Goal: Task Accomplishment & Management: Manage account settings

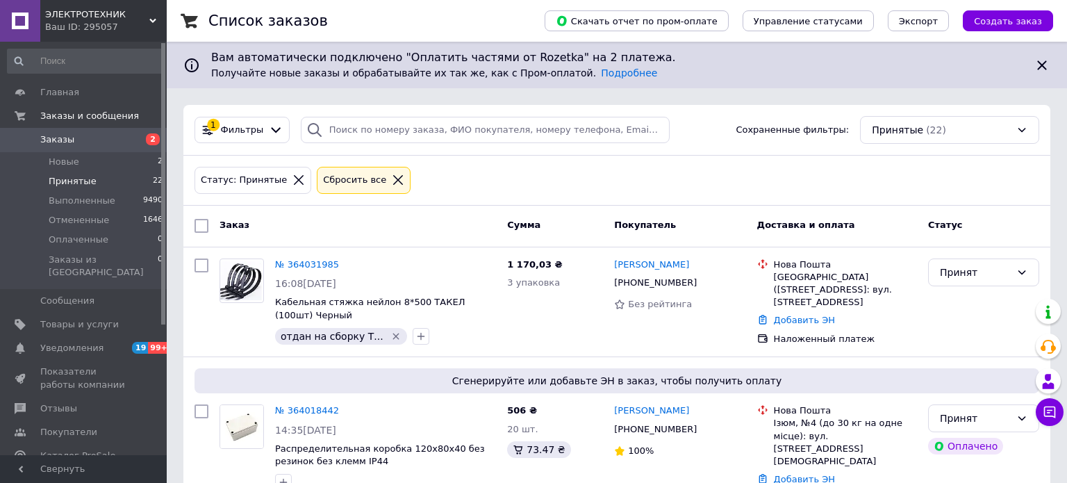
click at [72, 158] on span "Новые" at bounding box center [64, 162] width 31 height 12
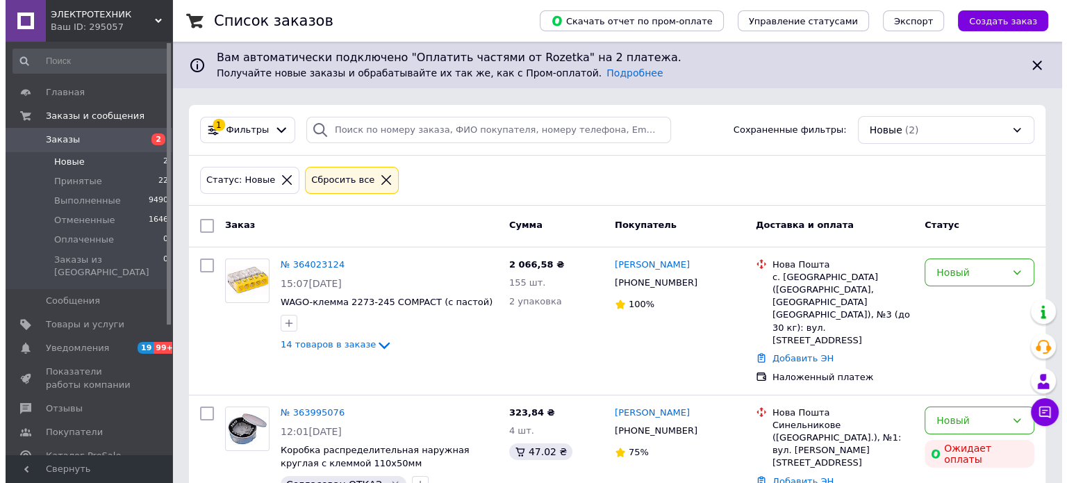
scroll to position [11, 0]
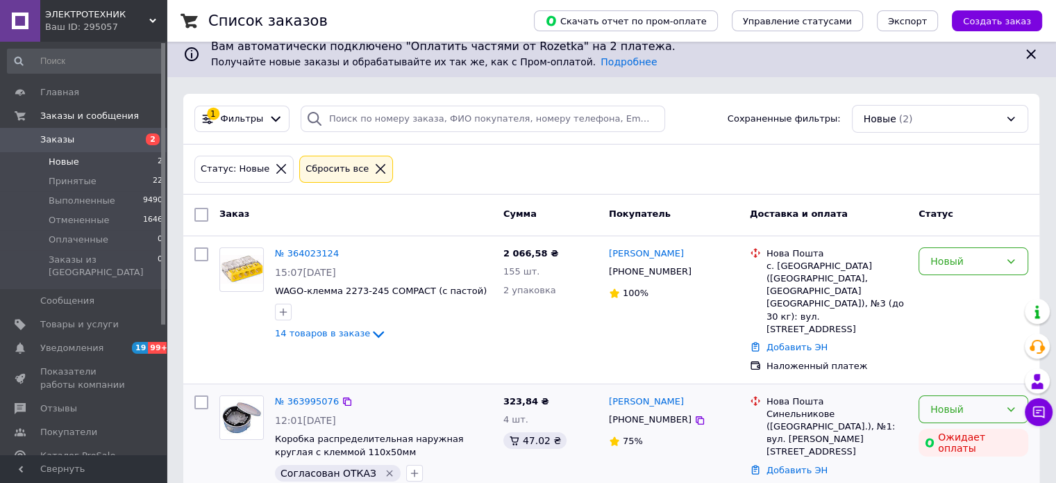
click at [944, 401] on div "Новый" at bounding box center [965, 408] width 69 height 15
click at [946, 327] on li "Отменен" at bounding box center [973, 327] width 108 height 25
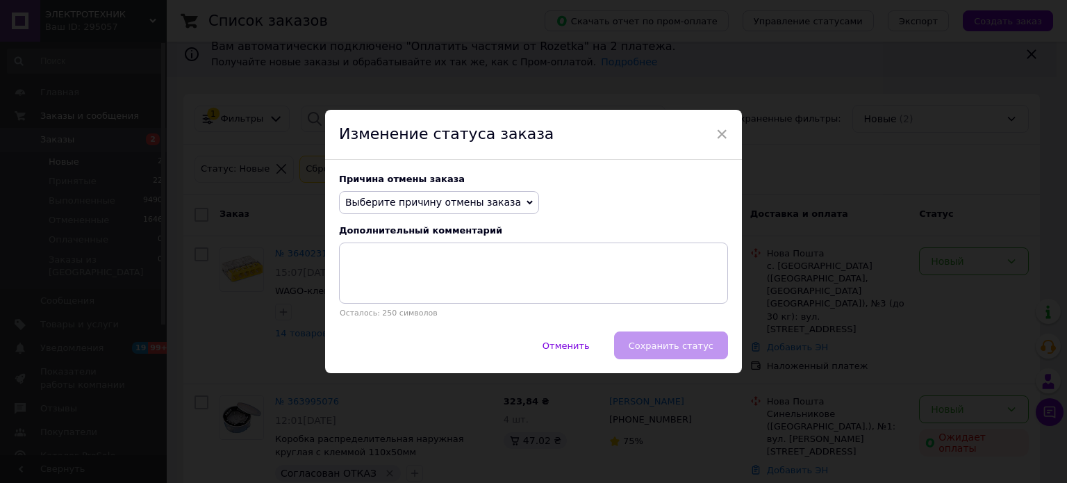
click at [417, 201] on span "Выберите причину отмены заказа" at bounding box center [433, 202] width 176 height 11
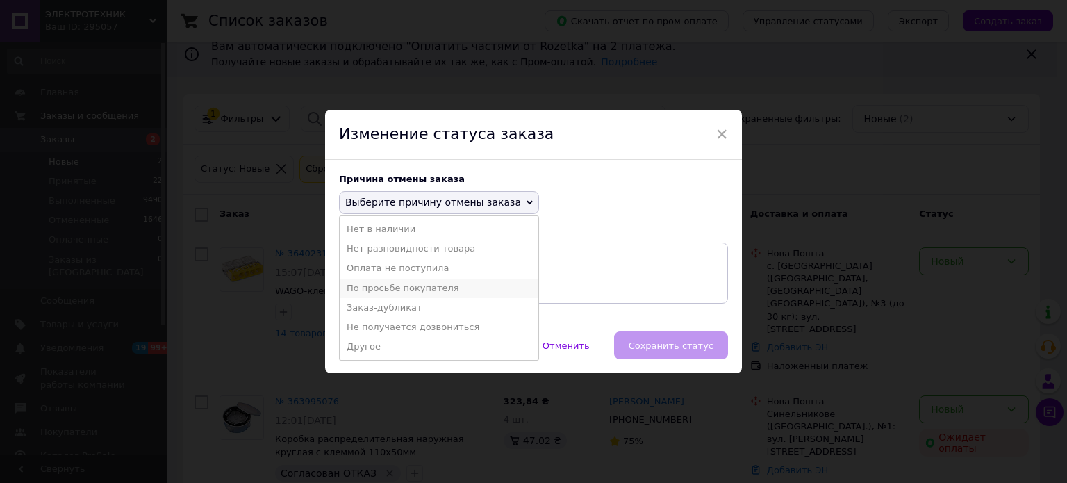
click at [406, 287] on li "По просьбе покупателя" at bounding box center [439, 287] width 199 height 19
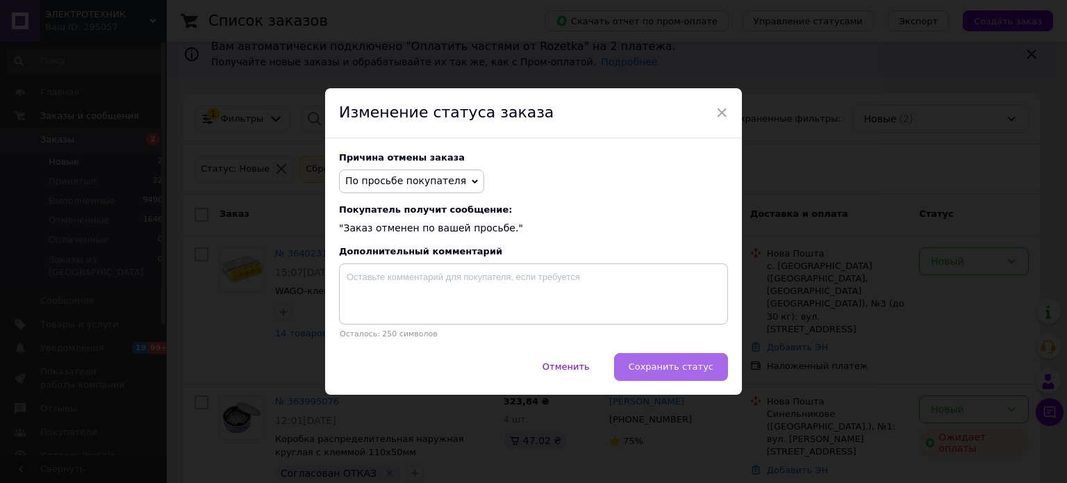
click at [654, 359] on button "Сохранить статус" at bounding box center [671, 367] width 114 height 28
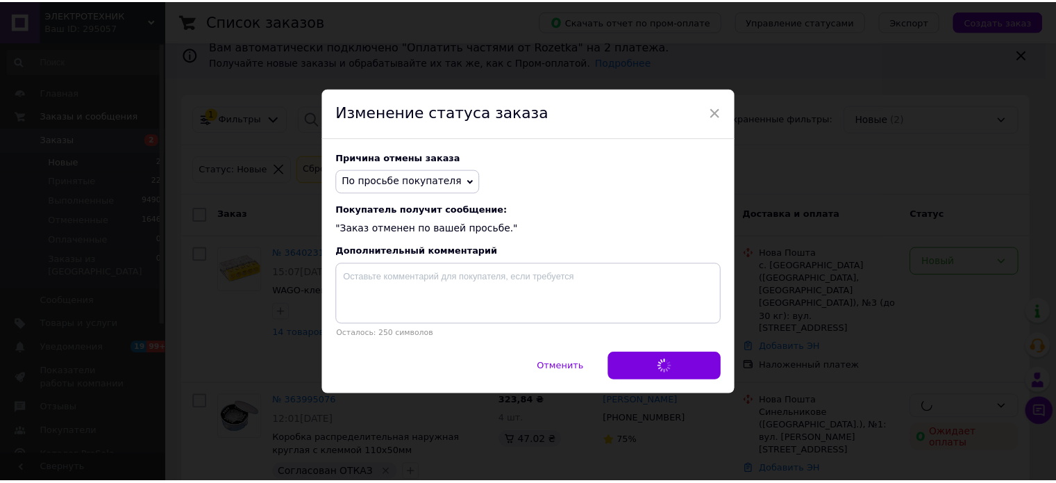
scroll to position [10, 0]
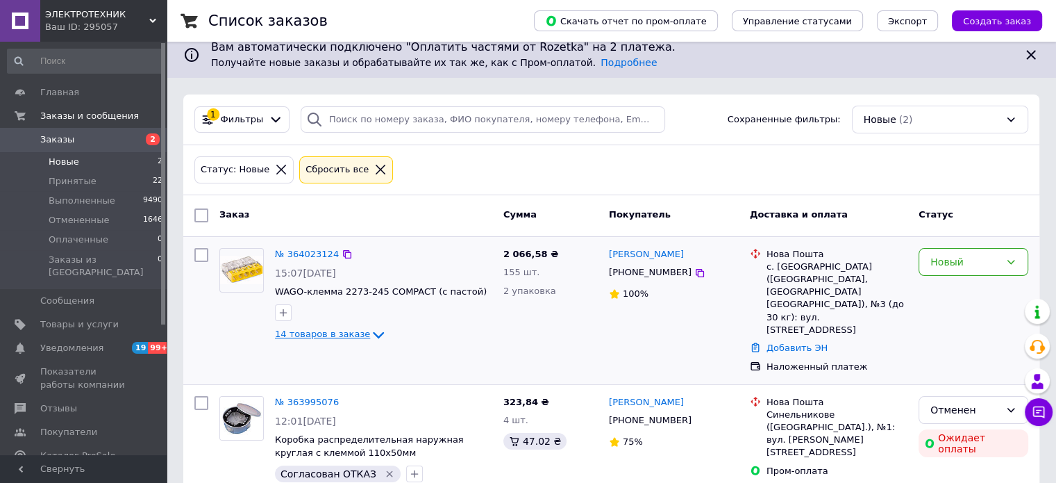
click at [336, 330] on span "14 товаров в заказе" at bounding box center [322, 334] width 95 height 10
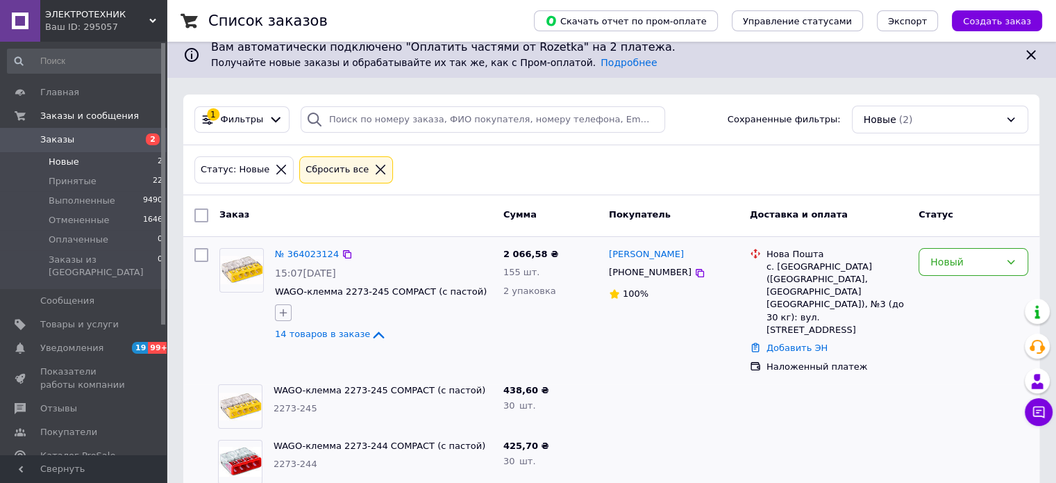
click at [287, 310] on icon "button" at bounding box center [283, 312] width 11 height 11
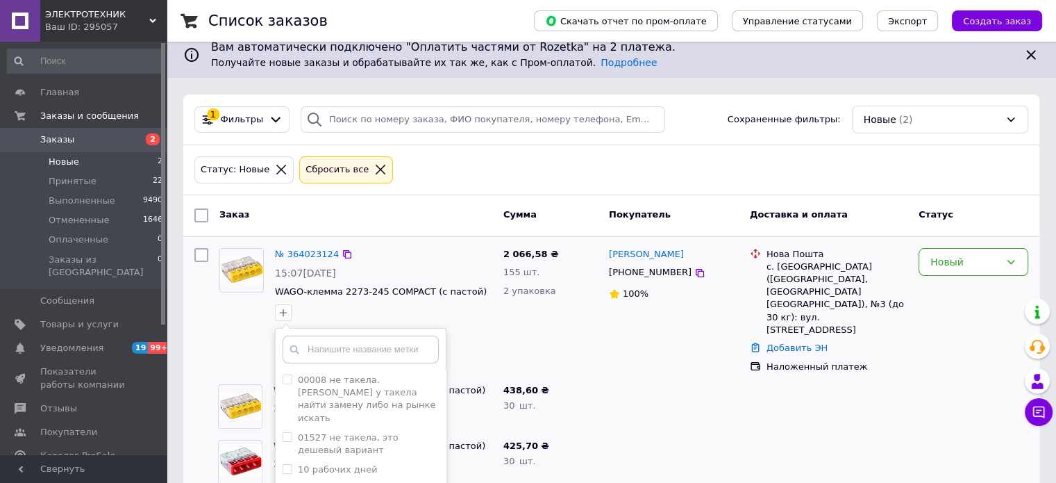
click at [556, 322] on div "2 066,58 ₴ 155 шт. 2 упаковка" at bounding box center [551, 310] width 106 height 136
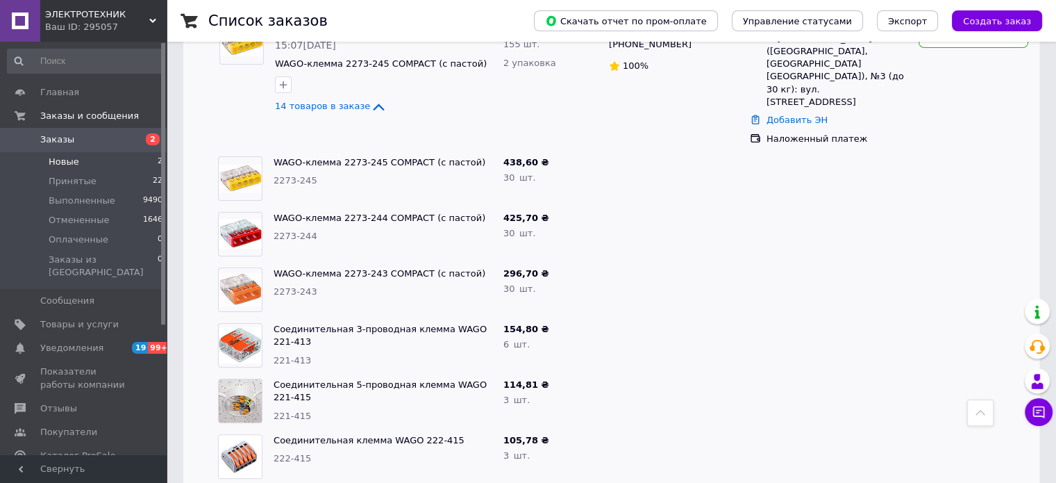
scroll to position [149, 0]
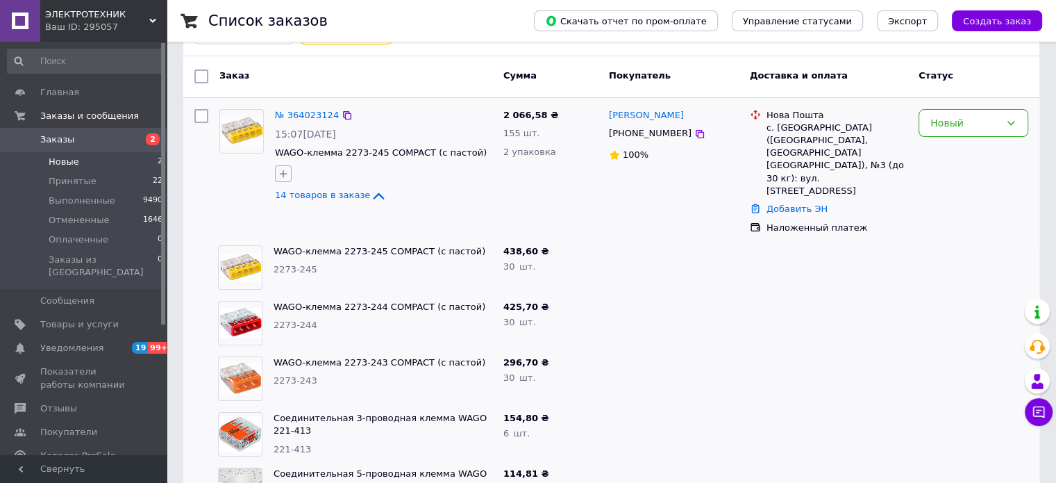
click at [278, 176] on icon "button" at bounding box center [283, 173] width 11 height 11
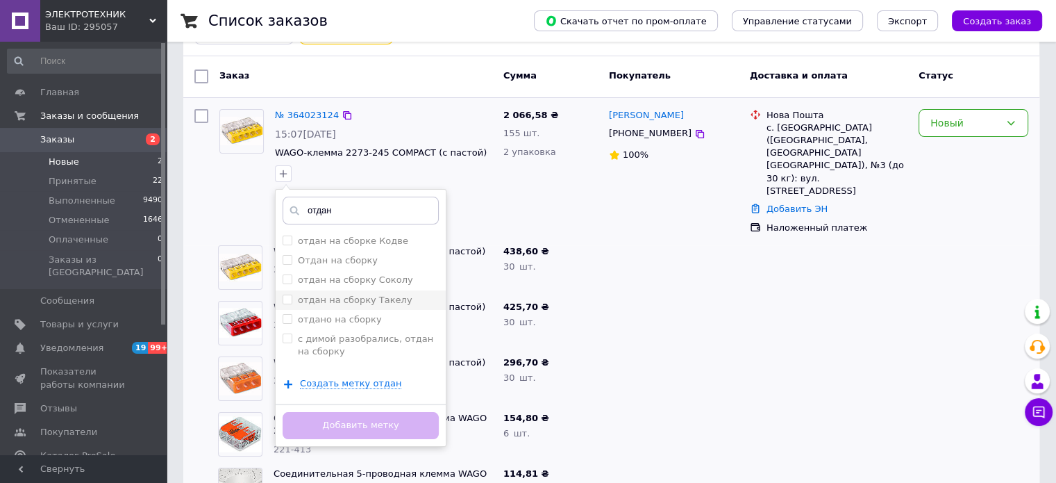
type input "отдан"
click at [285, 299] on input "отдан на сборку Такелу" at bounding box center [287, 298] width 9 height 9
checkbox input "true"
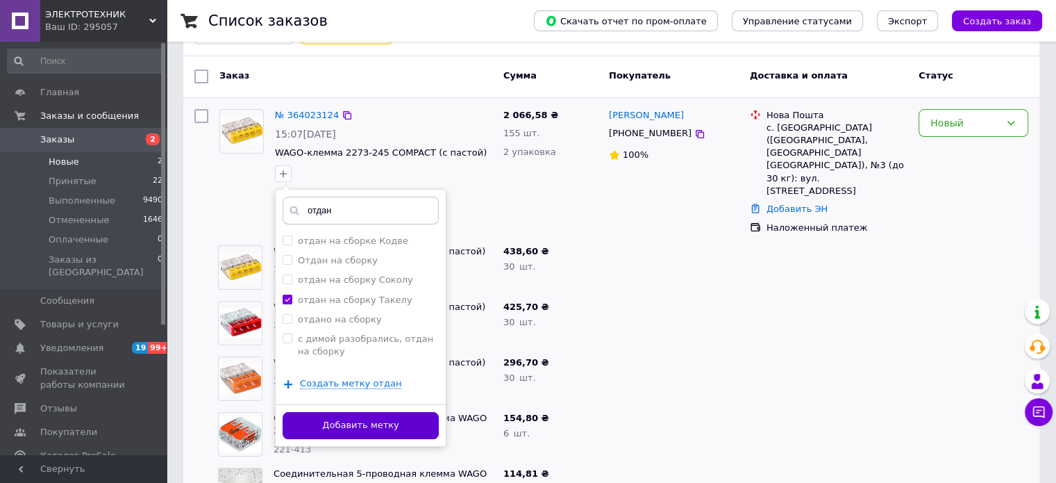
click at [385, 418] on button "Добавить метку" at bounding box center [361, 425] width 156 height 27
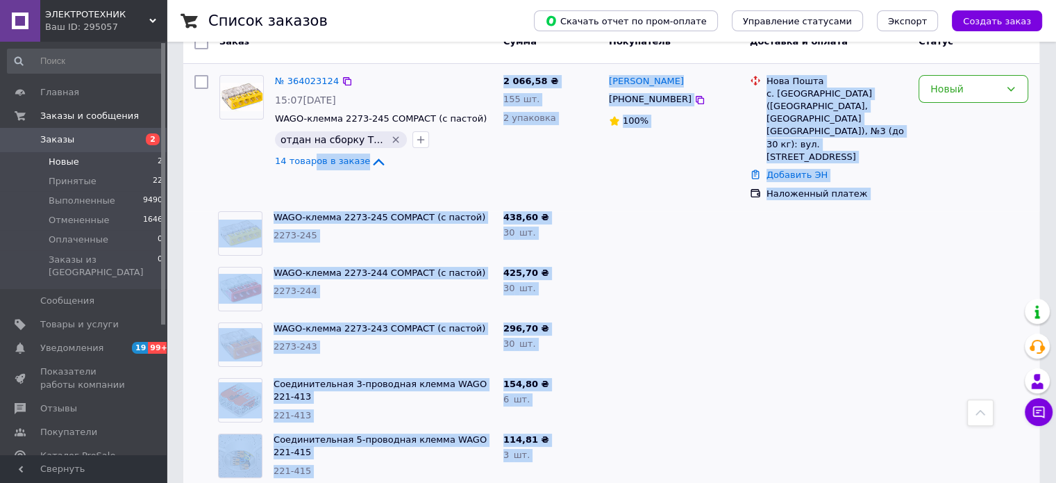
scroll to position [163, 0]
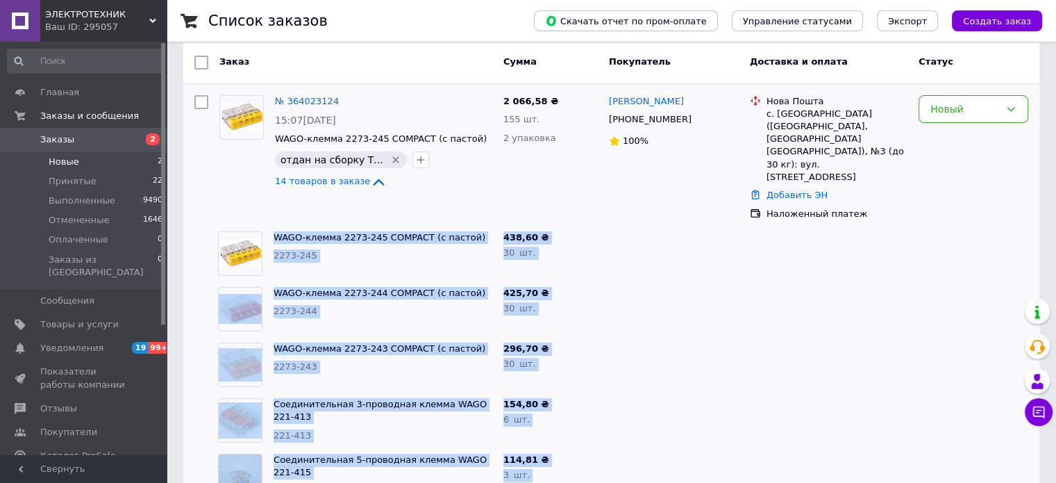
drag, startPoint x: 547, startPoint y: 316, endPoint x: 270, endPoint y: 208, distance: 297.5
copy div "LORE-ipsumd 1928-720 SITAMET (c adipis) 4536-192 548,68 ₴ 84   el. SEDD-eiusmo …"
click at [963, 104] on div "Новый" at bounding box center [965, 108] width 69 height 15
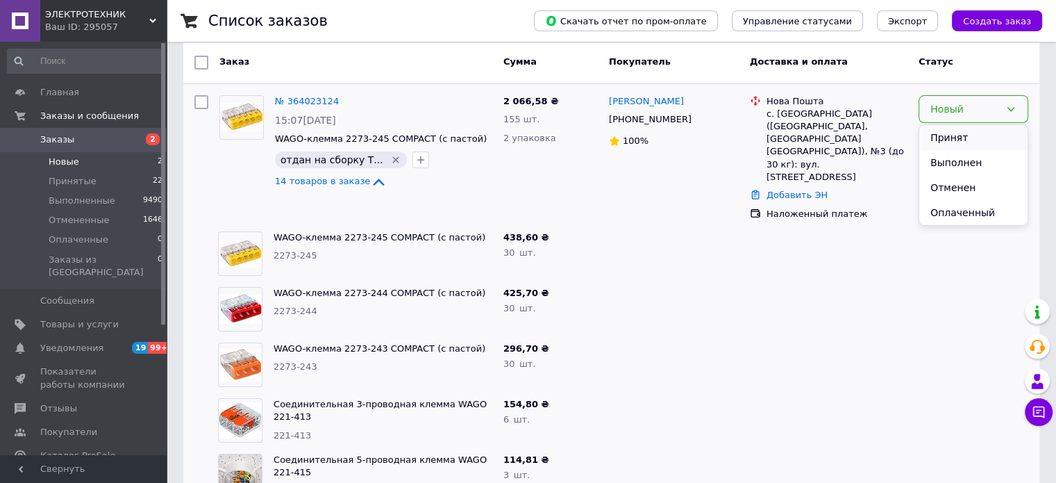
click at [954, 137] on li "Принят" at bounding box center [973, 137] width 108 height 25
drag, startPoint x: 778, startPoint y: 220, endPoint x: 703, endPoint y: 222, distance: 75.0
click at [778, 226] on div at bounding box center [828, 254] width 169 height 56
click at [72, 181] on span "Принятые" at bounding box center [73, 181] width 48 height 12
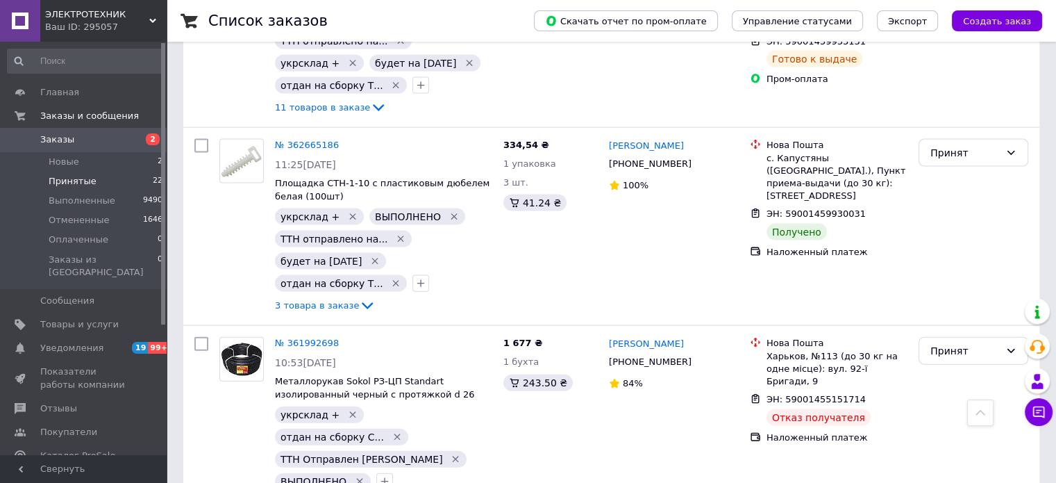
scroll to position [3042, 0]
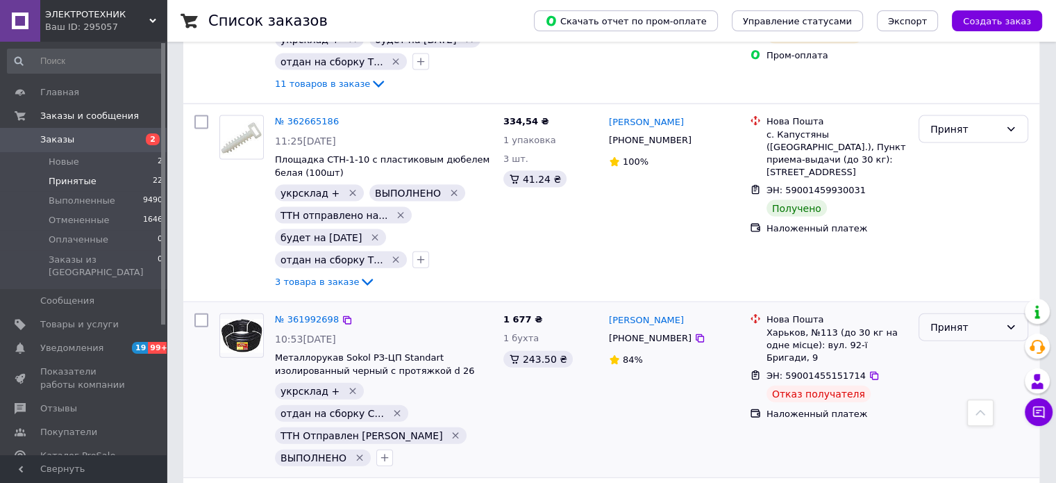
click at [979, 319] on div "Принят" at bounding box center [965, 326] width 69 height 15
click at [970, 169] on li "Выполнен" at bounding box center [973, 173] width 108 height 25
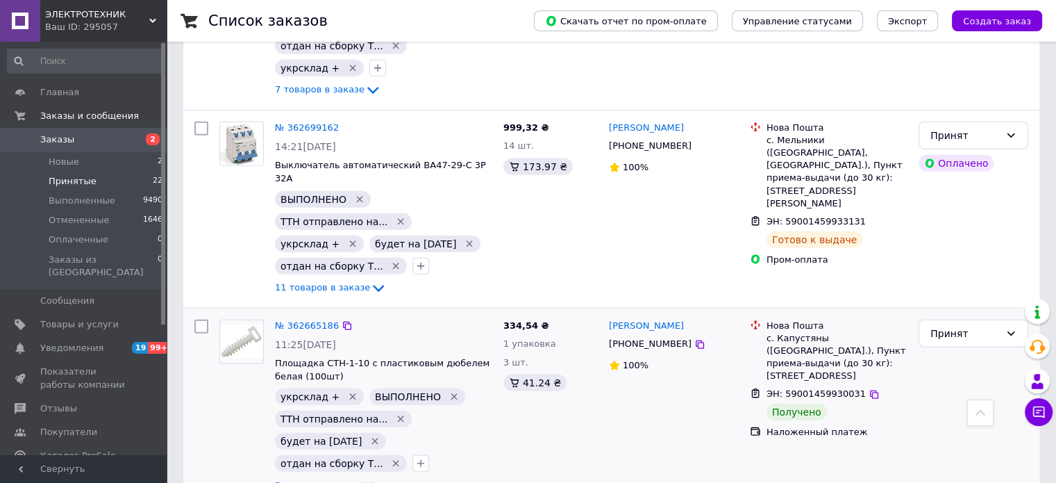
scroll to position [3734, 0]
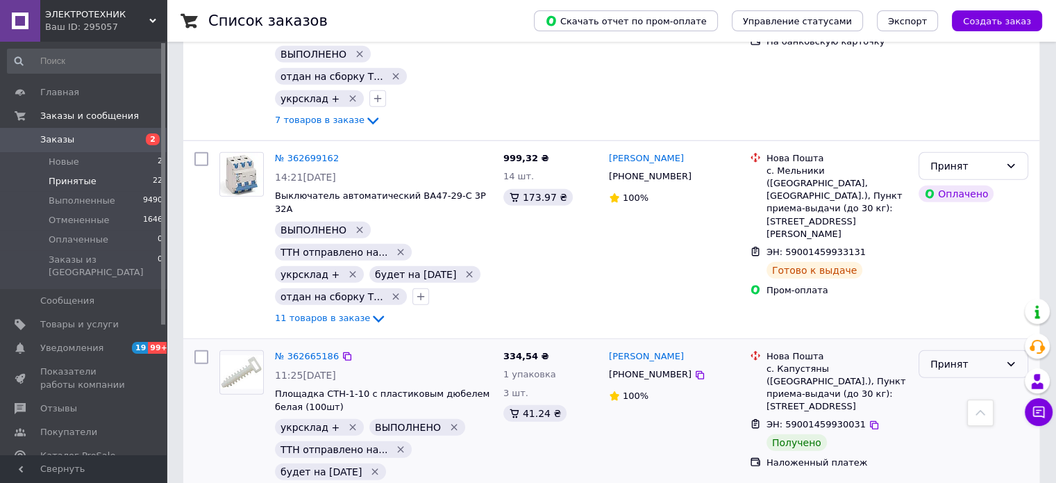
click at [962, 356] on div "Принят" at bounding box center [965, 363] width 69 height 15
click at [949, 179] on li "Выполнен" at bounding box center [973, 184] width 108 height 25
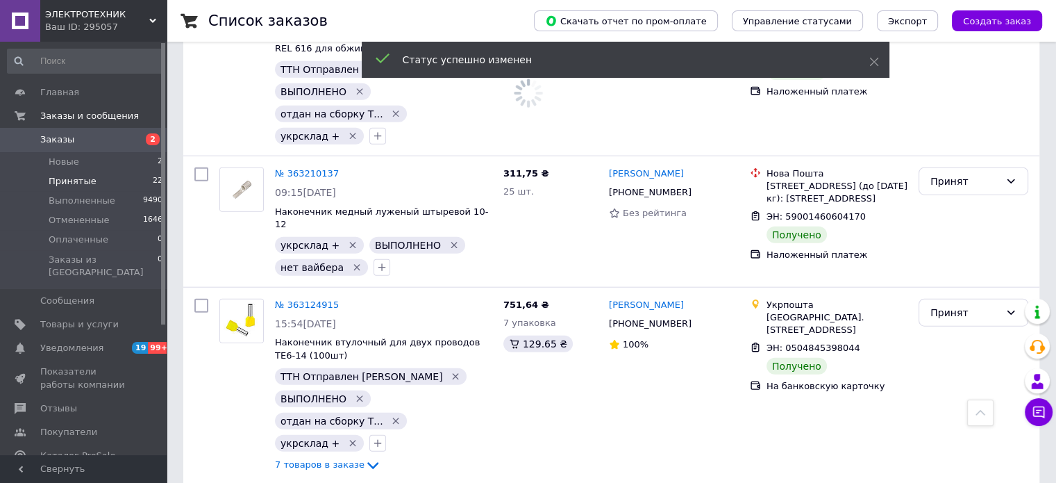
scroll to position [3387, 0]
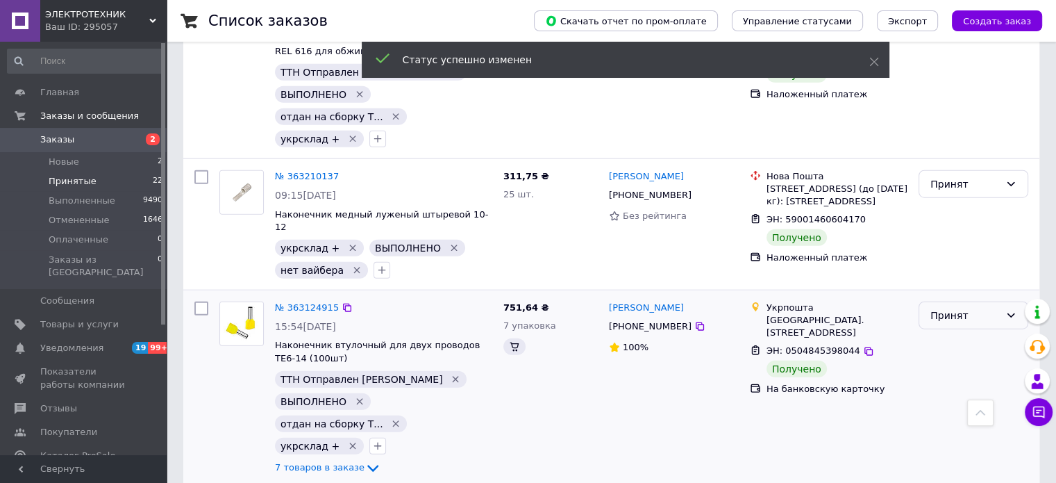
click at [928, 301] on div "Принят" at bounding box center [974, 315] width 110 height 28
click at [935, 190] on li "Выполнен" at bounding box center [973, 194] width 108 height 25
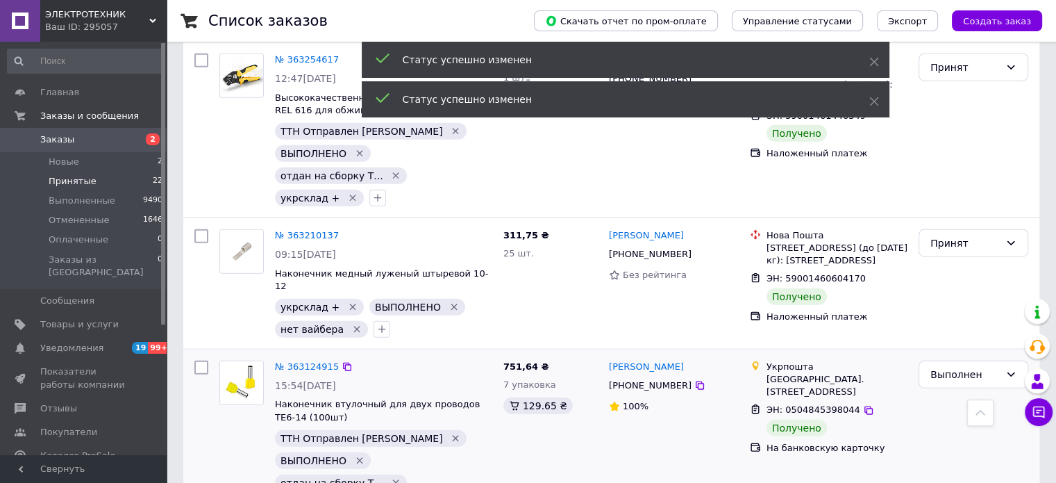
scroll to position [3248, 0]
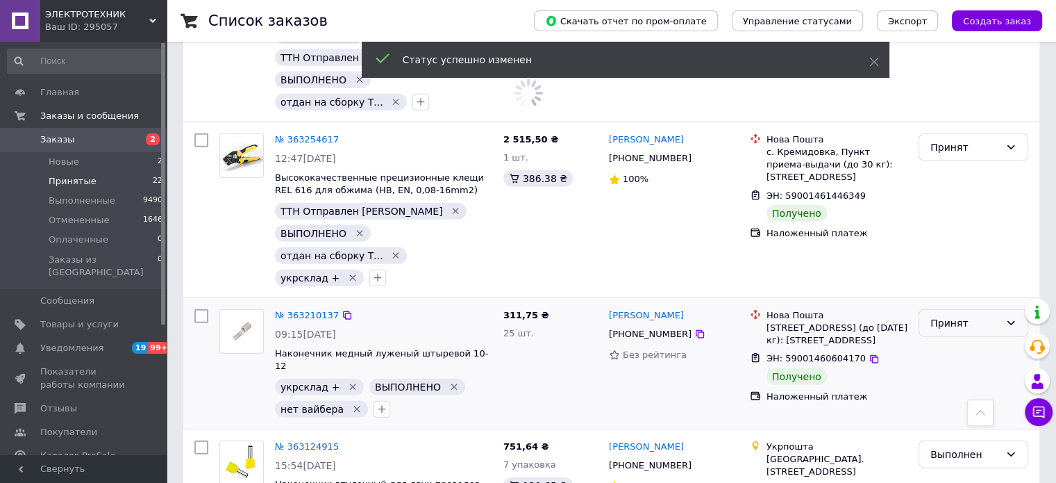
click at [941, 315] on div "Принят" at bounding box center [965, 322] width 69 height 15
click at [942, 208] on li "Выполнен" at bounding box center [973, 215] width 108 height 25
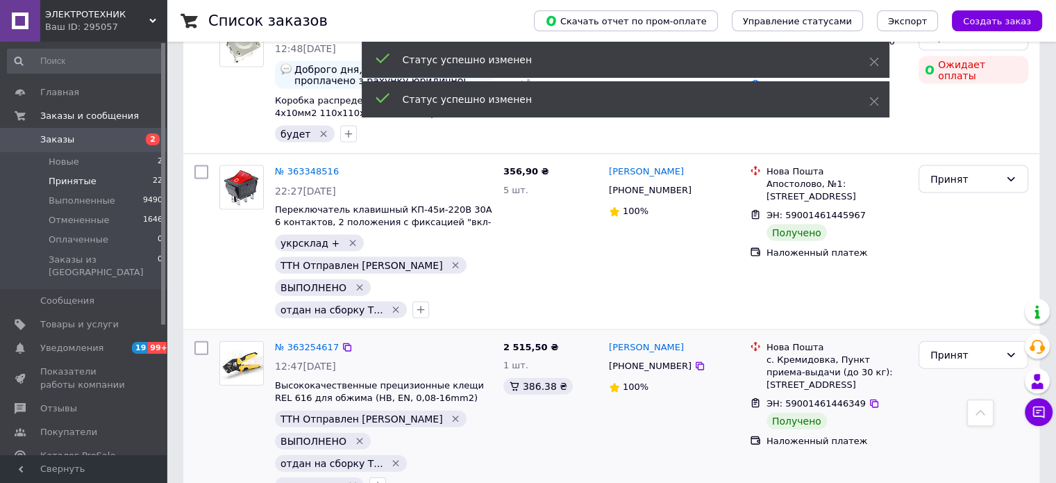
scroll to position [3039, 0]
click at [942, 348] on div "Принят" at bounding box center [965, 355] width 69 height 15
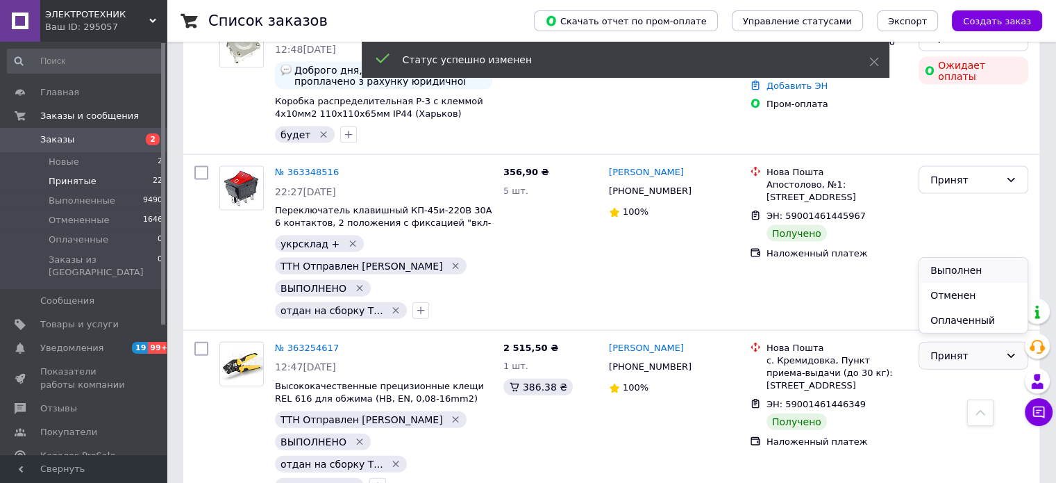
click at [947, 265] on li "Выполнен" at bounding box center [973, 270] width 108 height 25
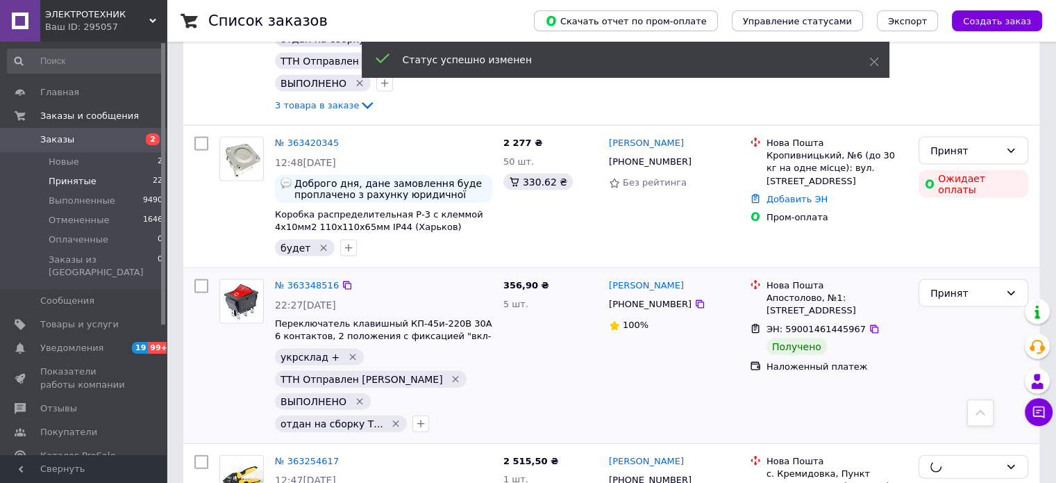
scroll to position [2901, 0]
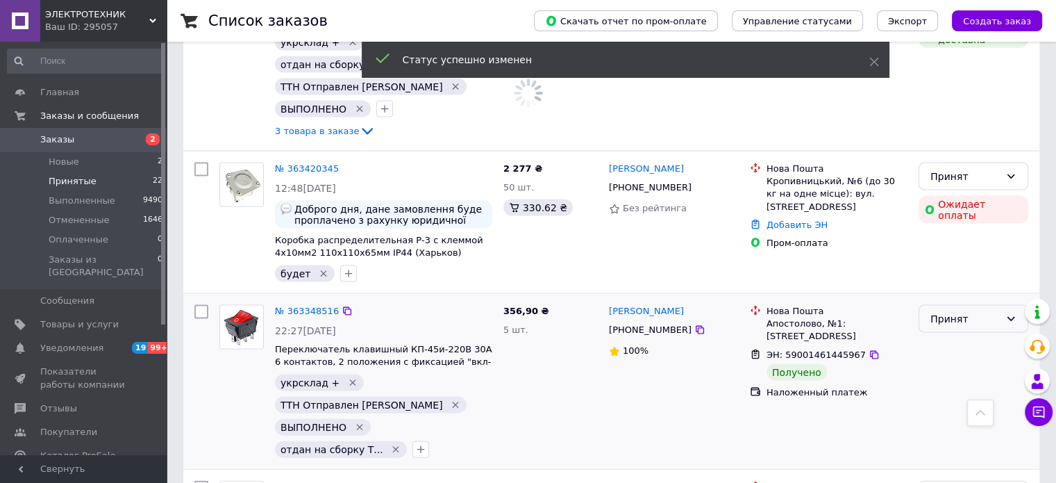
click at [937, 311] on div "Принят" at bounding box center [965, 318] width 69 height 15
click at [944, 232] on li "Выполнен" at bounding box center [973, 234] width 108 height 25
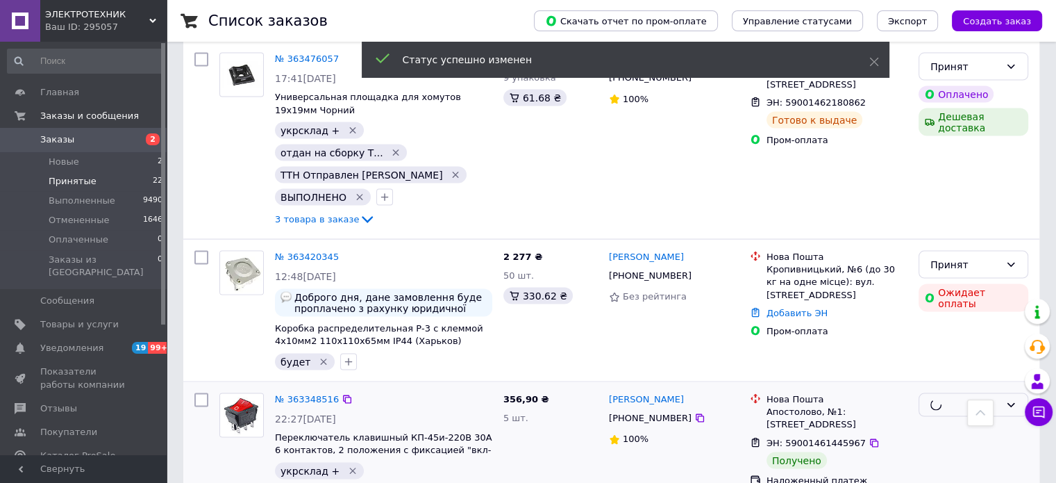
scroll to position [2762, 0]
